Goal: Information Seeking & Learning: Learn about a topic

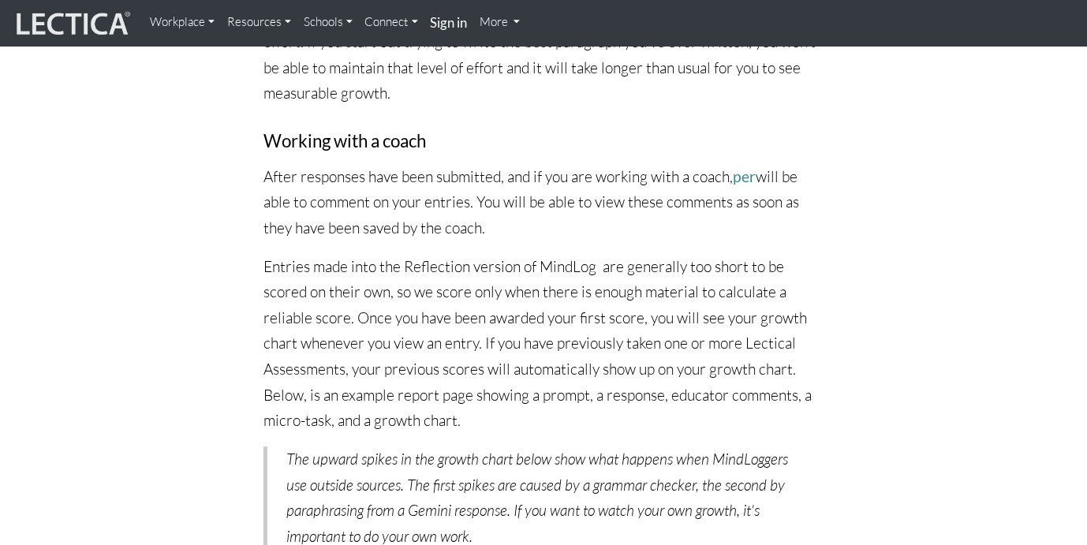
scroll to position [1973, 0]
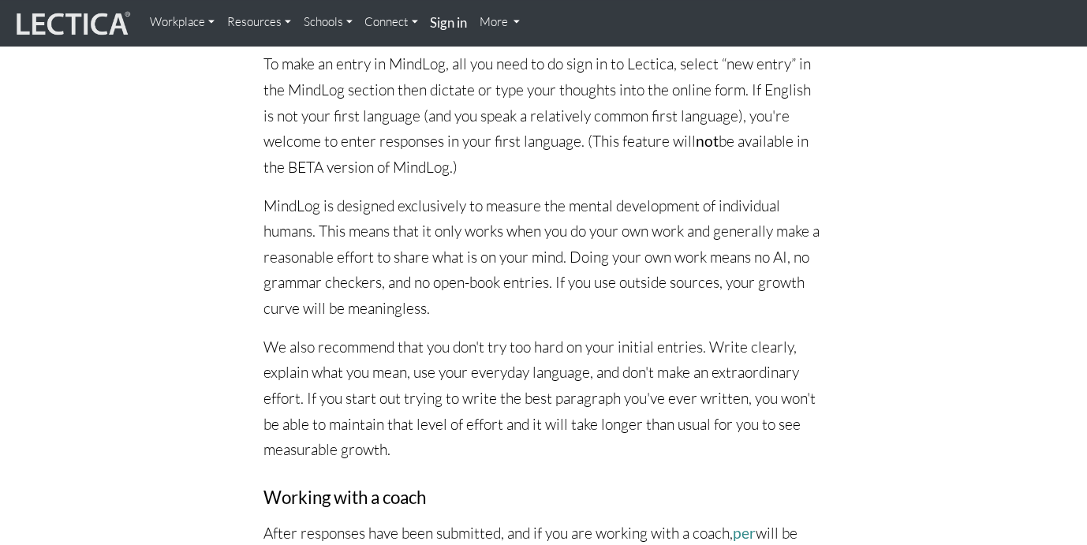
scroll to position [1614, 0]
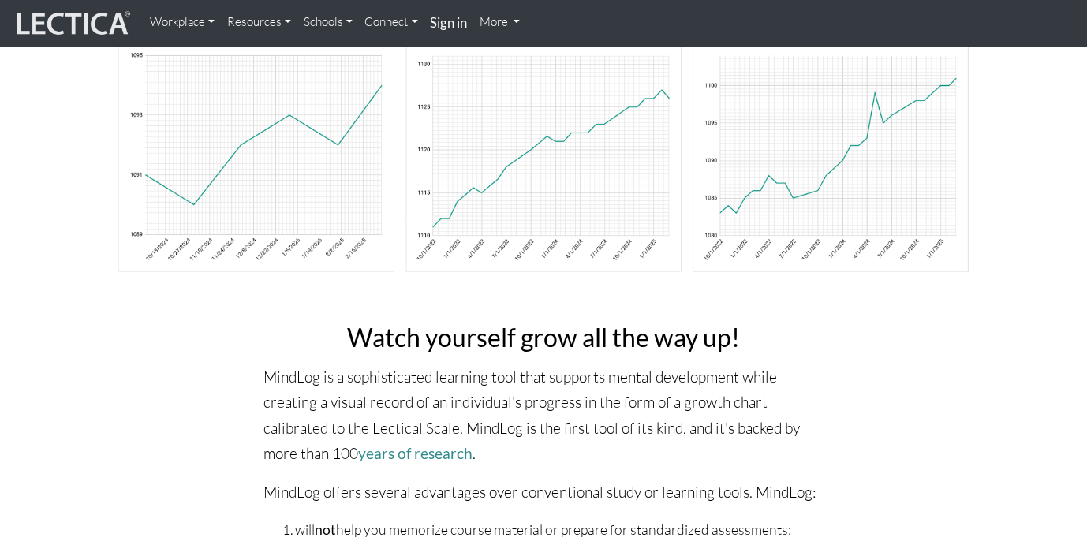
scroll to position [73, 0]
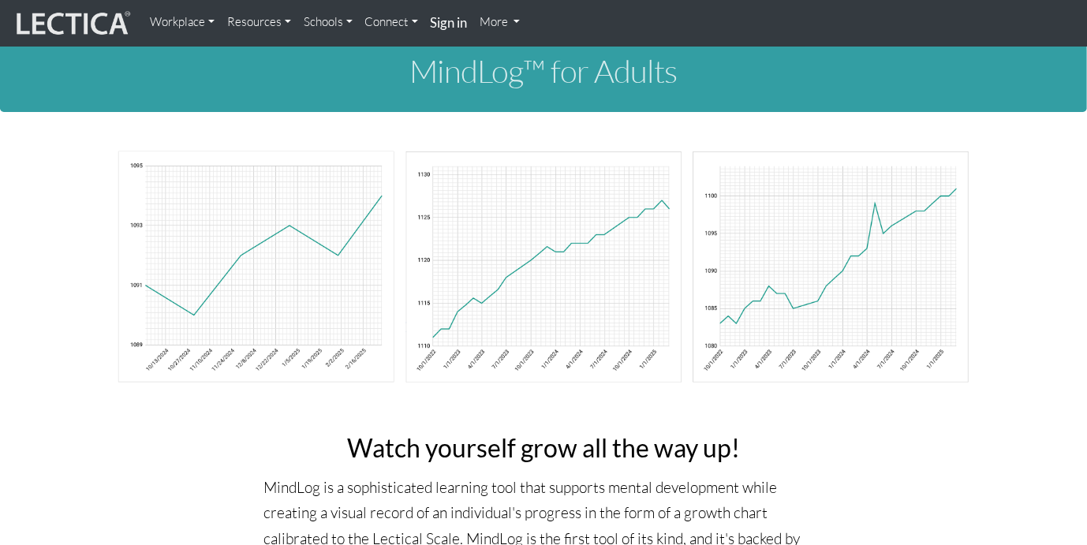
scroll to position [0, 0]
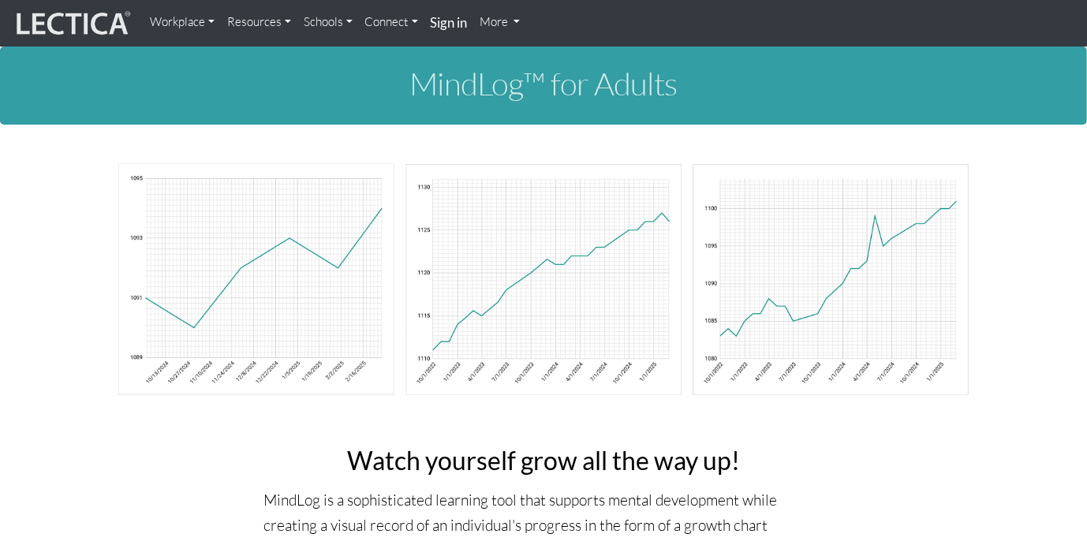
click at [186, 21] on link "Workplace" at bounding box center [182, 22] width 77 height 32
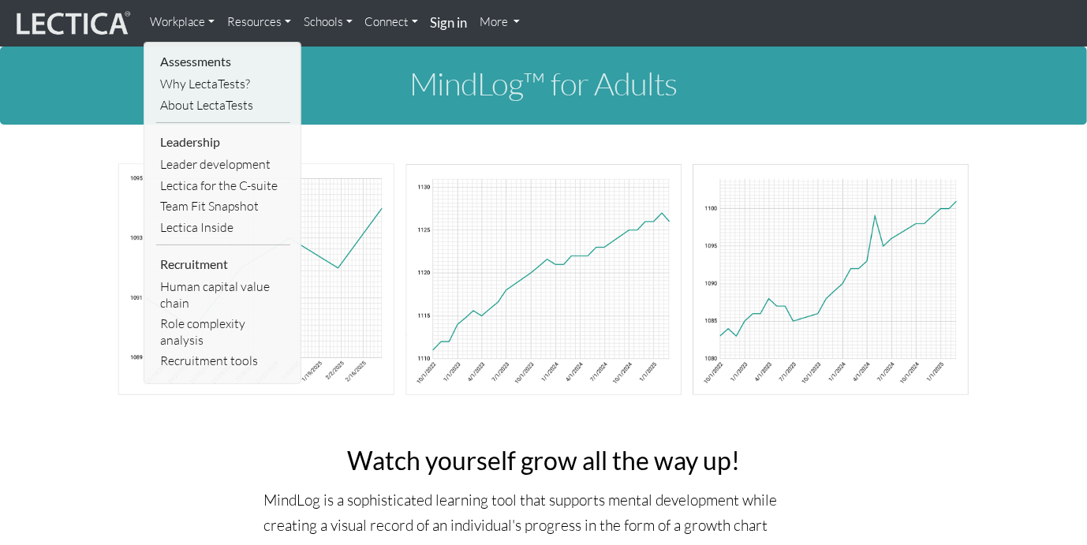
click at [266, 22] on link "Resources" at bounding box center [259, 22] width 77 height 32
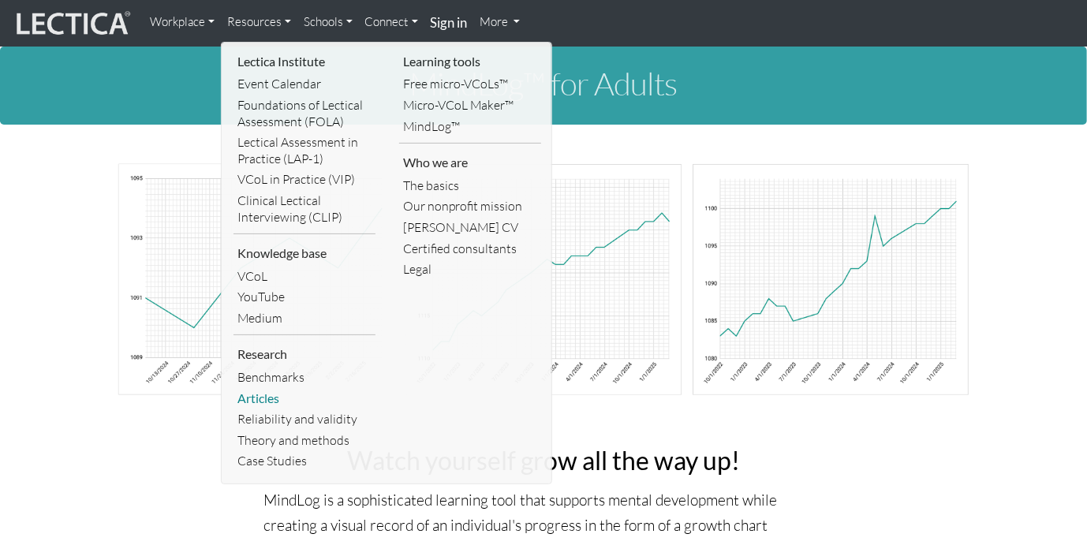
click at [263, 398] on link "Articles" at bounding box center [305, 398] width 142 height 21
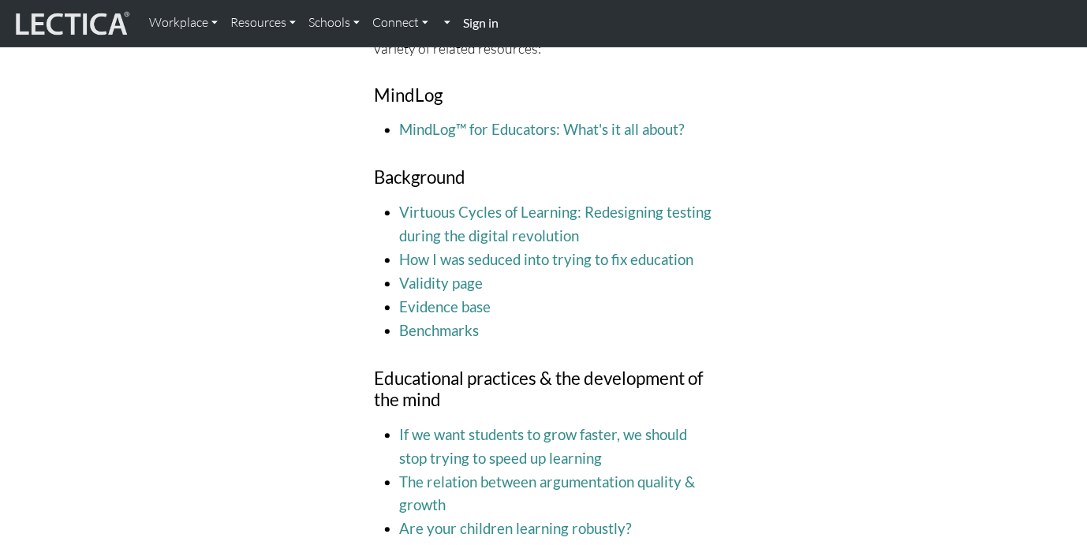
scroll to position [1509, 0]
click at [550, 213] on link "Virtuous Cycles of Learning: Redesigning testing during the digital revolution" at bounding box center [556, 223] width 312 height 41
